Goal: Task Accomplishment & Management: Manage account settings

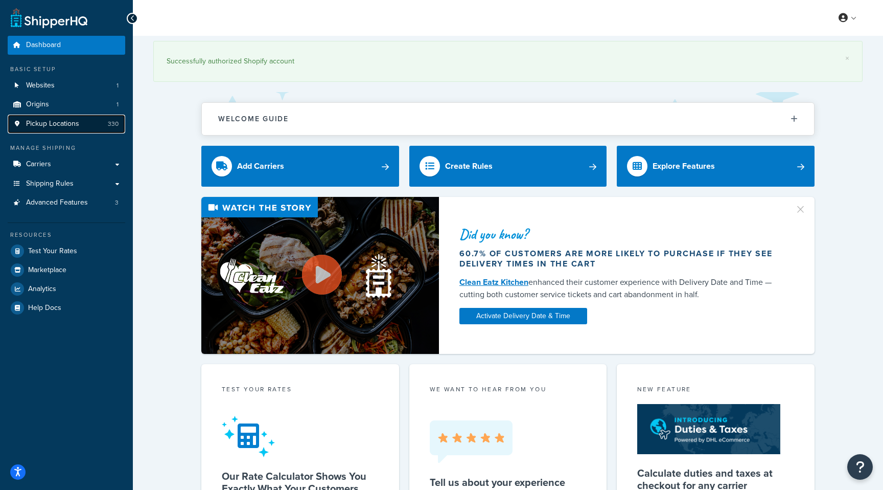
click at [47, 129] on link "Pickup Locations 330" at bounding box center [67, 124] width 118 height 19
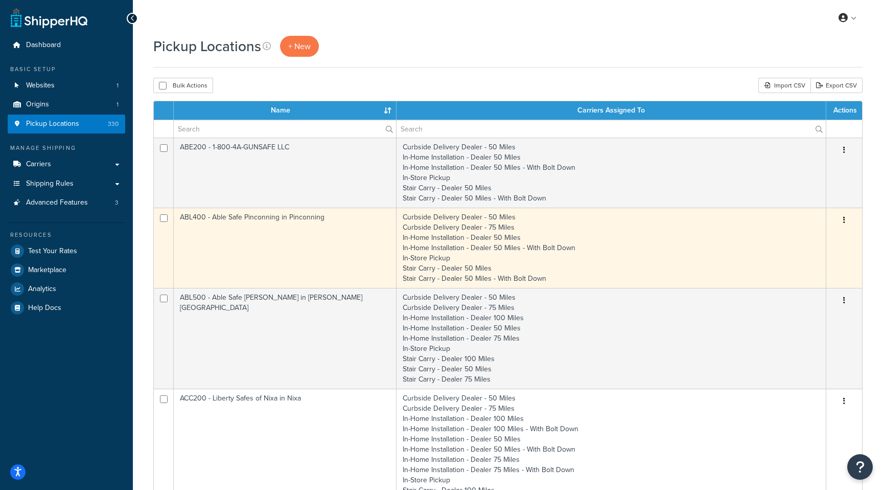
click at [197, 219] on td "ABL400 - Able Safe Pinconning in Pinconning" at bounding box center [285, 248] width 223 height 80
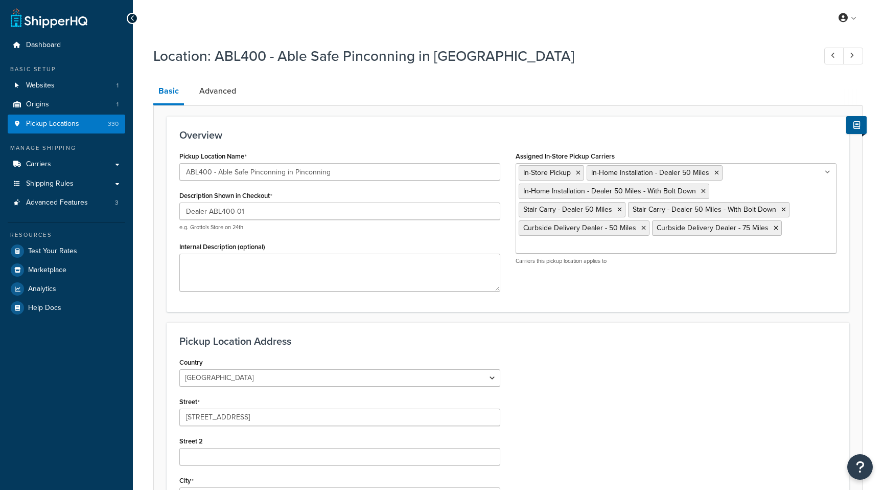
select select "22"
click at [609, 240] on input "Assigned In-Store Pickup Carriers" at bounding box center [564, 245] width 90 height 11
click at [746, 132] on h3 "Overview" at bounding box center [507, 134] width 657 height 11
